Goal: Find contact information: Find contact information

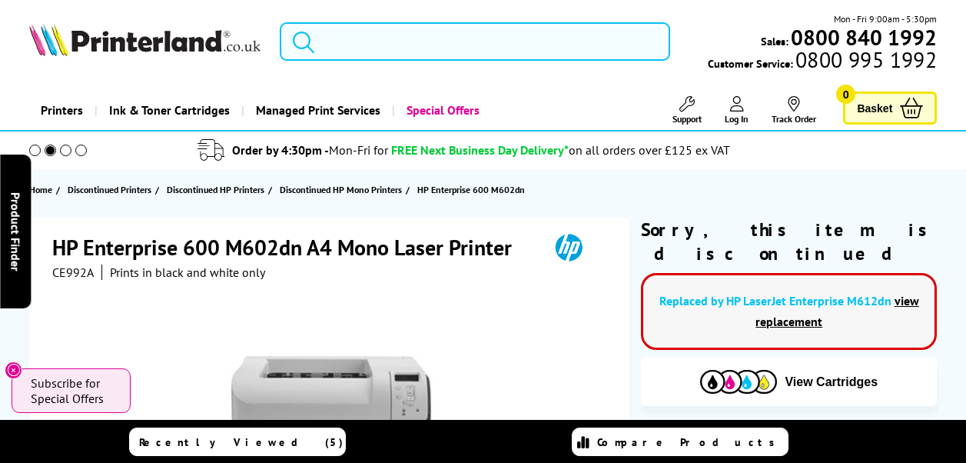
click at [363, 42] on input "search" at bounding box center [475, 41] width 390 height 38
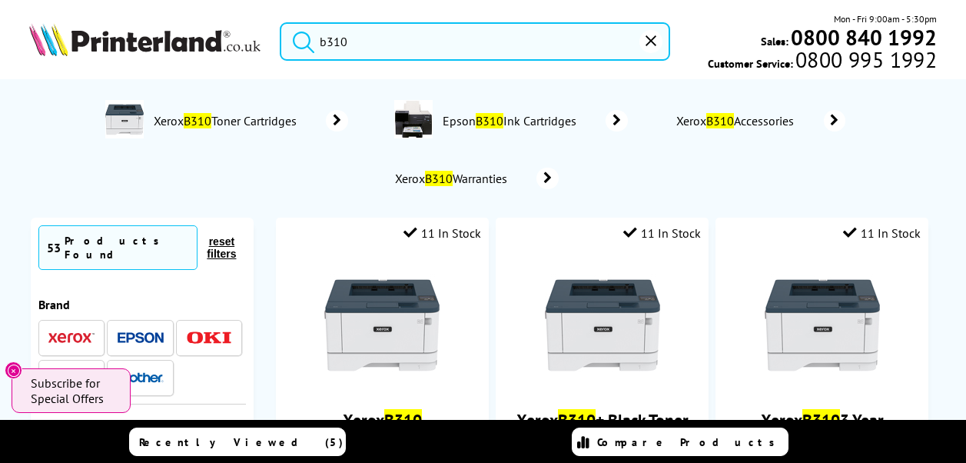
click at [356, 45] on input "b310" at bounding box center [475, 41] width 390 height 38
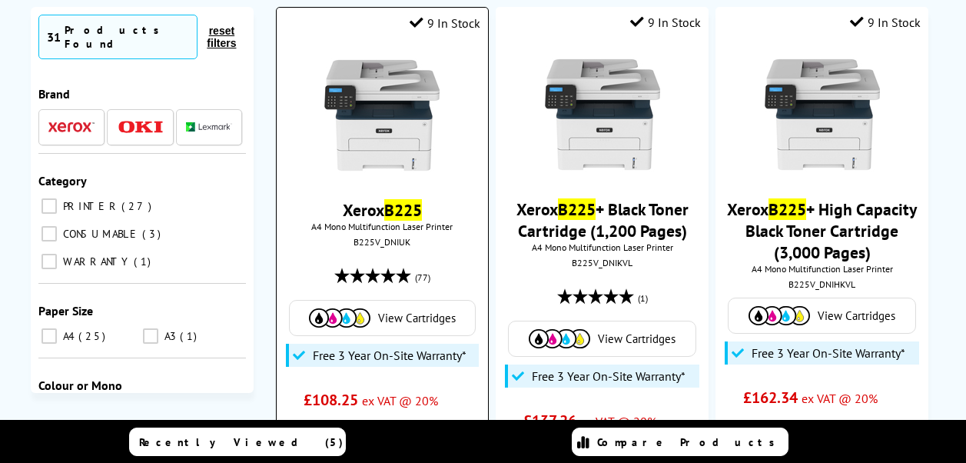
scroll to position [384, 0]
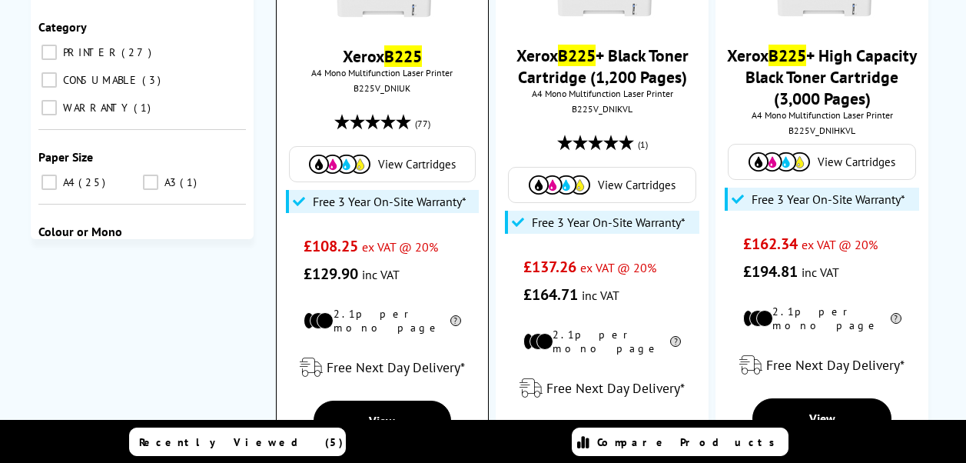
type input "b225"
click at [356, 168] on img at bounding box center [339, 163] width 61 height 19
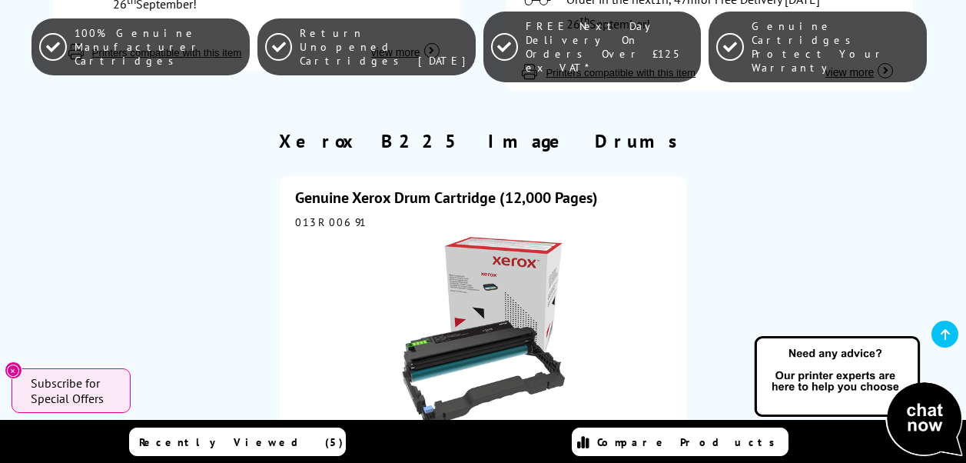
scroll to position [922, 0]
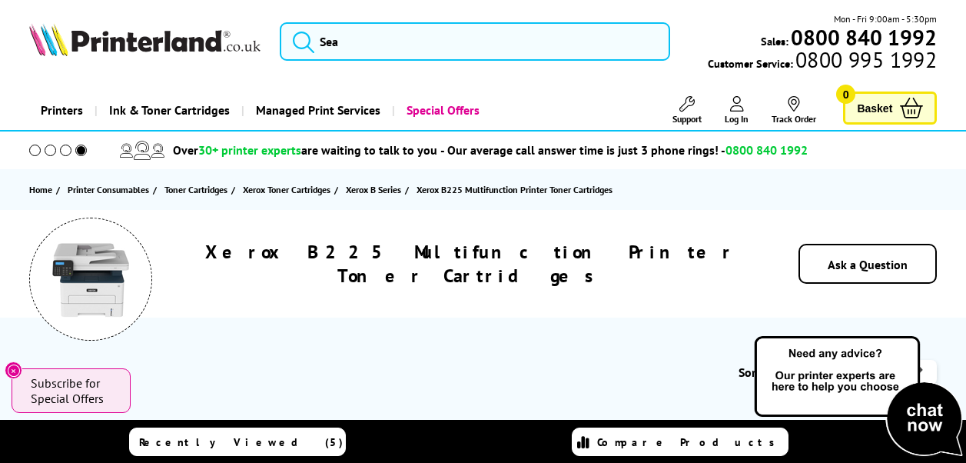
click at [686, 115] on span "Support" at bounding box center [686, 119] width 29 height 12
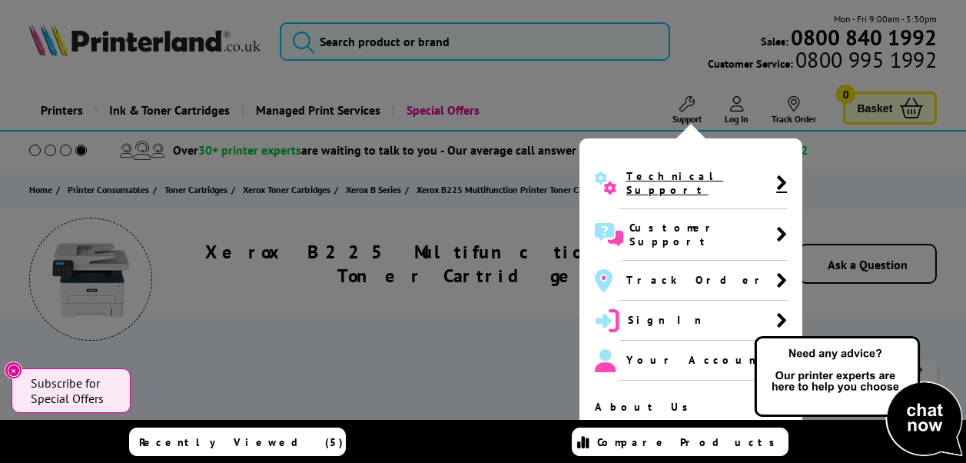
click at [681, 179] on span "Technical Support" at bounding box center [701, 183] width 150 height 28
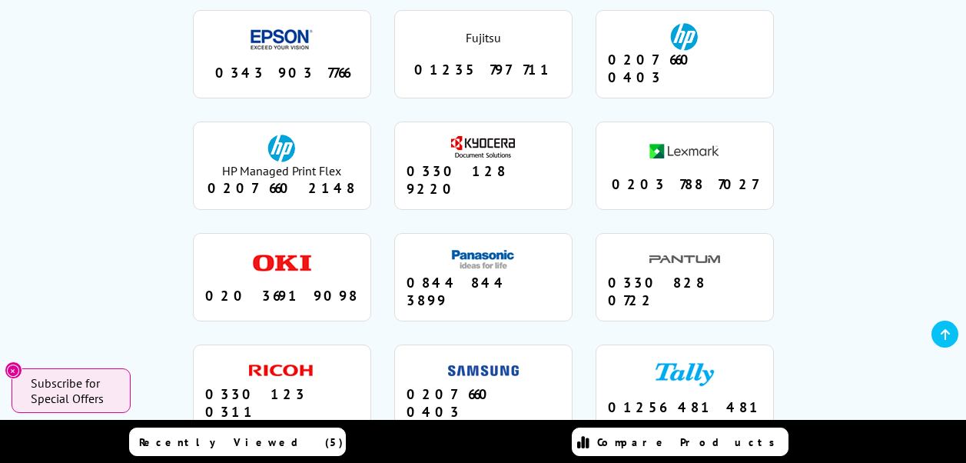
scroll to position [1772, 0]
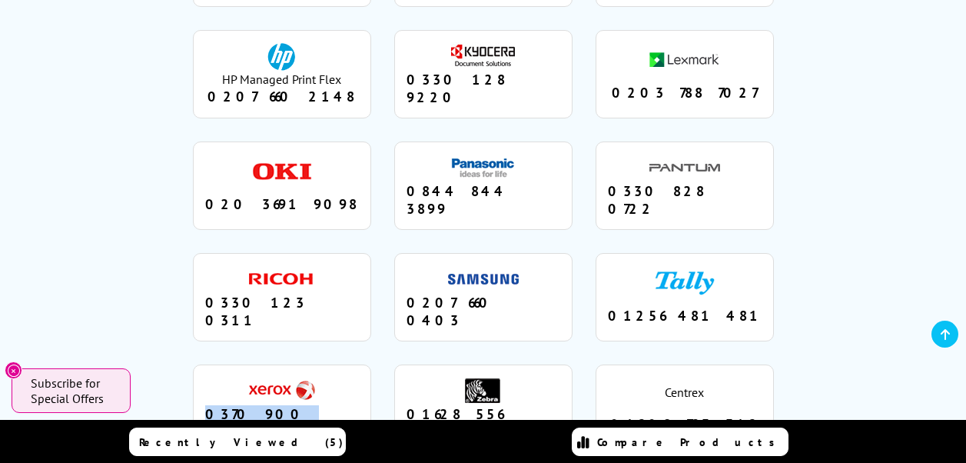
drag, startPoint x: 236, startPoint y: 261, endPoint x: 328, endPoint y: 268, distance: 92.5
click at [328, 405] on div "0370 900 5501" at bounding box center [282, 422] width 154 height 35
copy div "0370 900 5501"
